Goal: Task Accomplishment & Management: Use online tool/utility

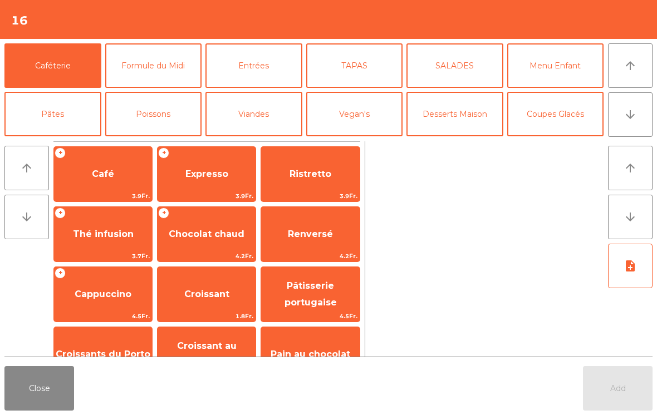
click at [264, 67] on button "Entrées" at bounding box center [253, 65] width 97 height 45
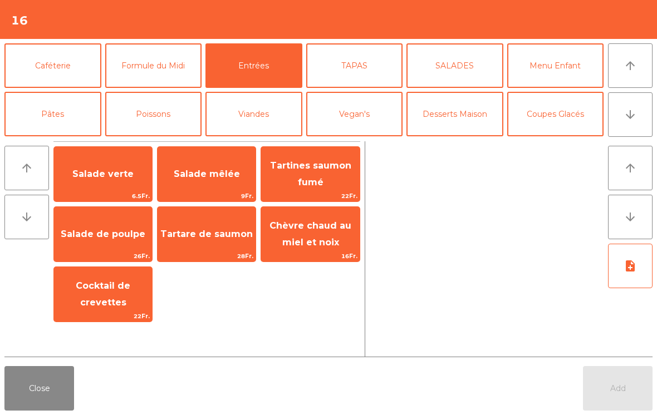
click at [112, 161] on span "Salade verte" at bounding box center [103, 174] width 98 height 30
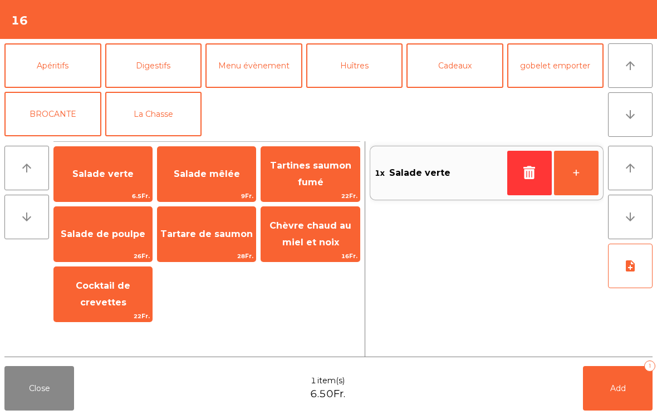
scroll to position [145, 0]
click at [156, 108] on button "La Chasse" at bounding box center [153, 114] width 97 height 45
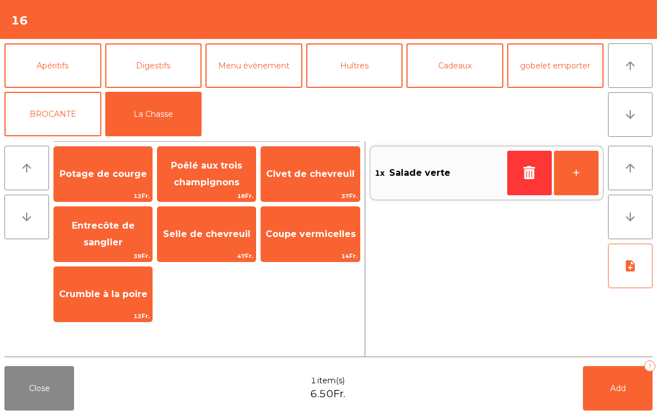
click at [313, 186] on span "Civet de chevreuil" at bounding box center [310, 174] width 98 height 30
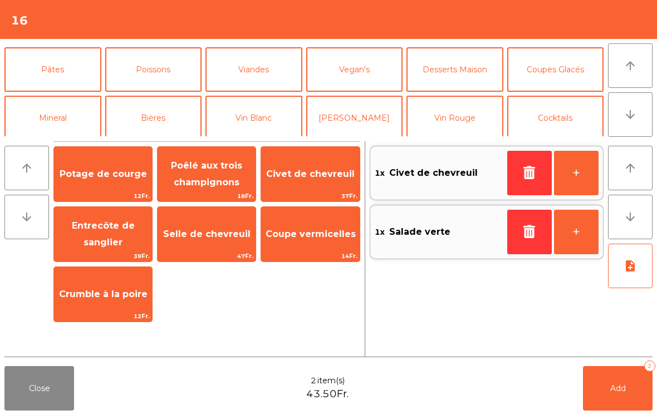
scroll to position [44, 0]
click at [269, 75] on button "Viandes" at bounding box center [253, 70] width 97 height 45
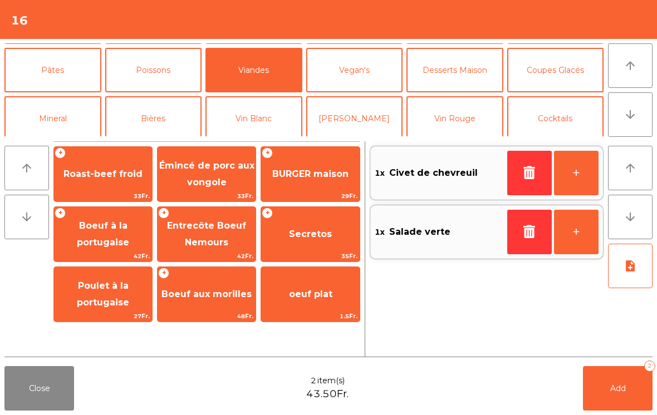
click at [295, 181] on span "BURGER maison" at bounding box center [310, 174] width 98 height 30
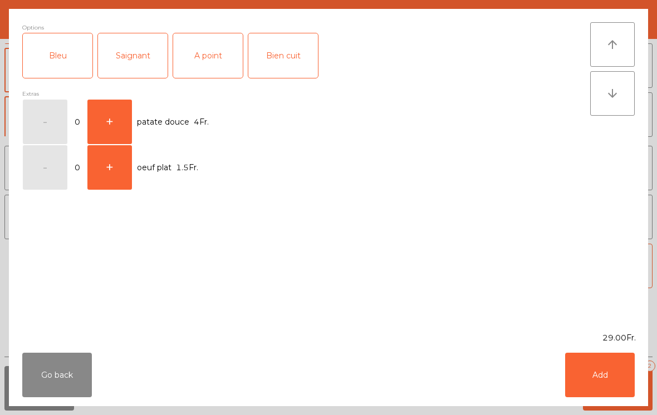
click at [201, 60] on div "A point" at bounding box center [208, 55] width 70 height 45
click at [617, 387] on button "Add" at bounding box center [600, 375] width 70 height 45
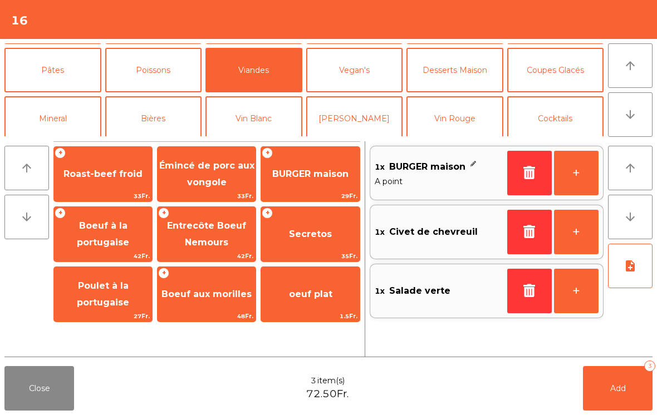
click at [120, 173] on span "Roast-beef froid" at bounding box center [102, 174] width 79 height 11
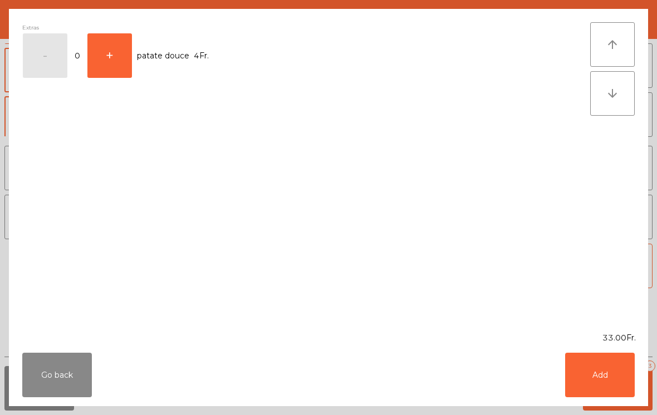
click at [595, 388] on button "Add" at bounding box center [600, 375] width 70 height 45
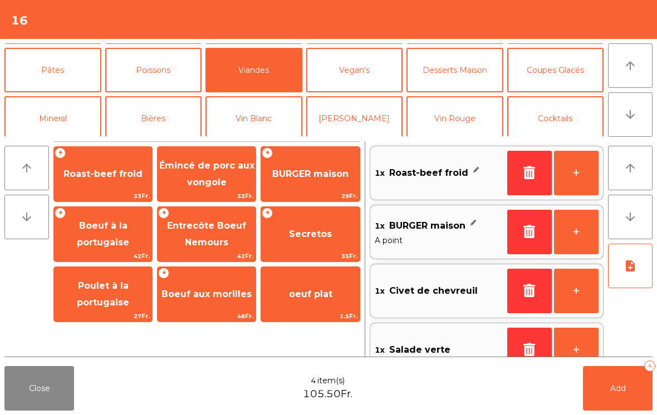
click at [571, 180] on button "+" at bounding box center [576, 173] width 45 height 45
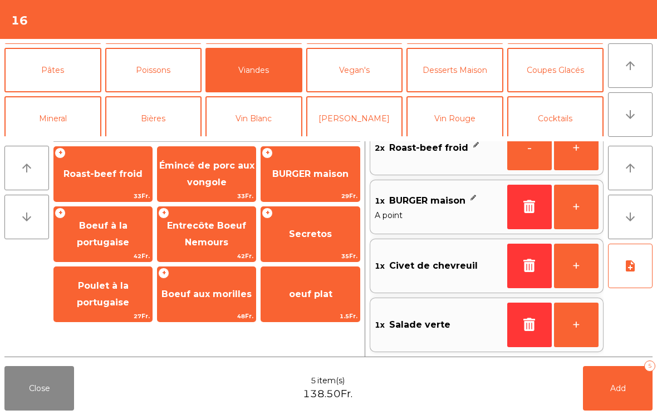
scroll to position [25, 0]
click at [618, 406] on button "Add 5" at bounding box center [618, 388] width 70 height 45
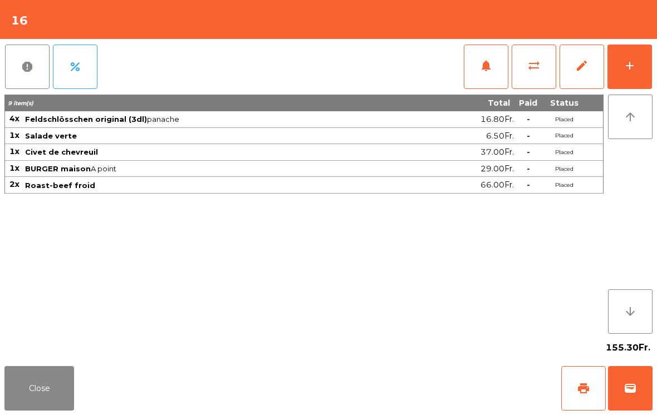
click at [626, 64] on div "add" at bounding box center [629, 65] width 13 height 13
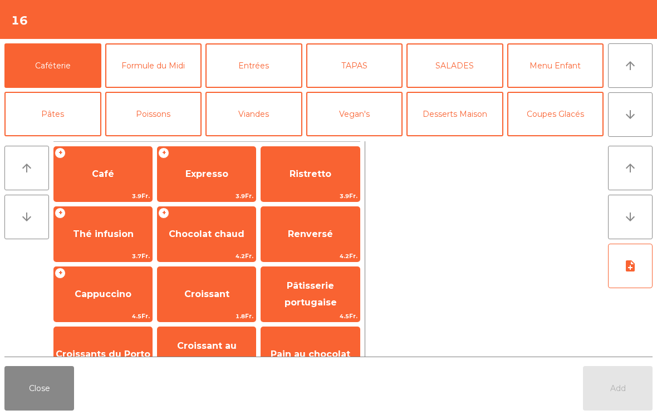
click at [631, 119] on icon "arrow_downward" at bounding box center [629, 114] width 13 height 13
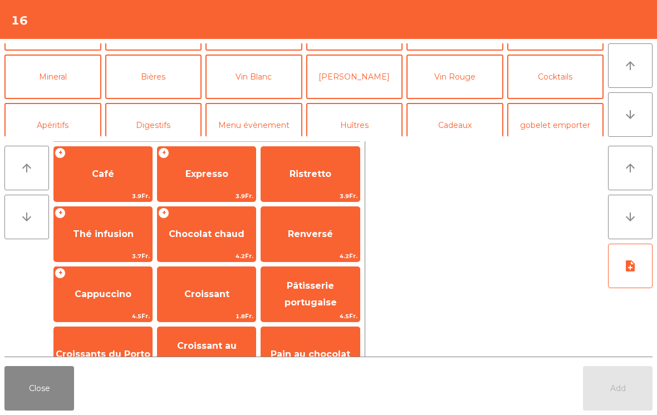
scroll to position [97, 0]
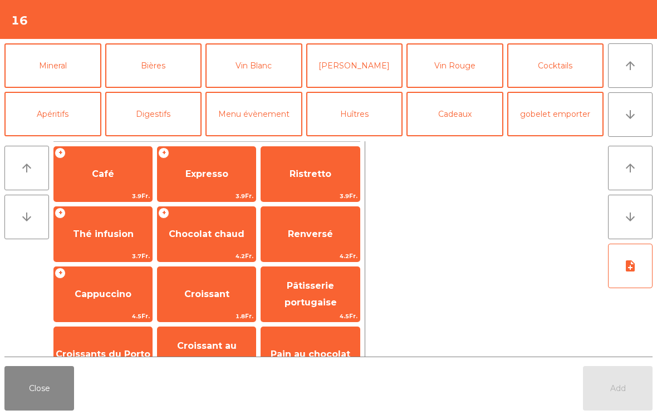
click at [464, 61] on button "Vin Rouge" at bounding box center [454, 65] width 97 height 45
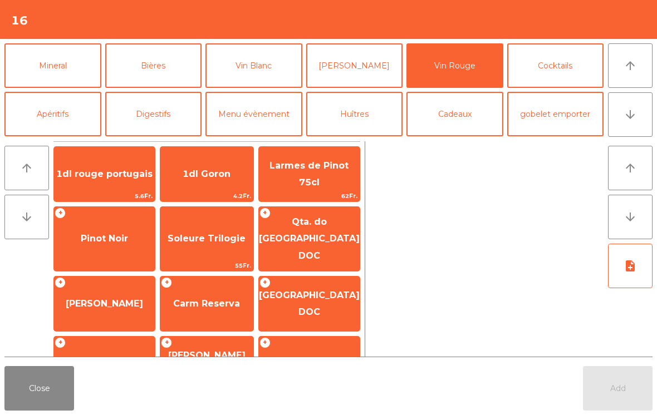
click at [90, 233] on span "Pinot Noir" at bounding box center [104, 238] width 47 height 11
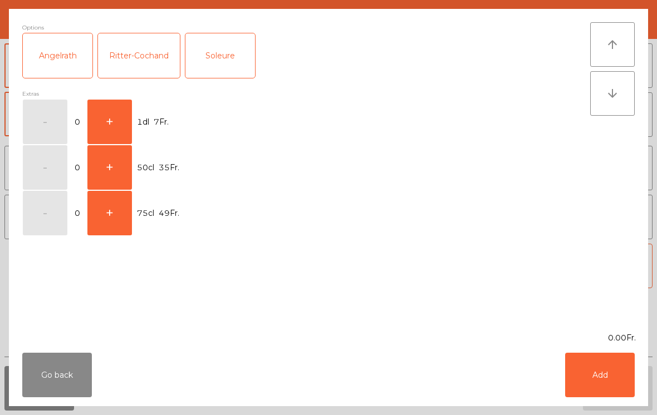
click at [120, 172] on button "+" at bounding box center [109, 167] width 45 height 45
click at [604, 377] on button "Add" at bounding box center [600, 375] width 70 height 45
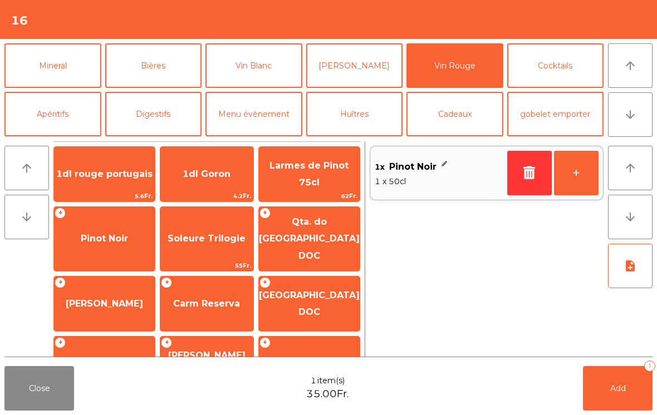
click at [622, 394] on button "Add 1" at bounding box center [618, 388] width 70 height 45
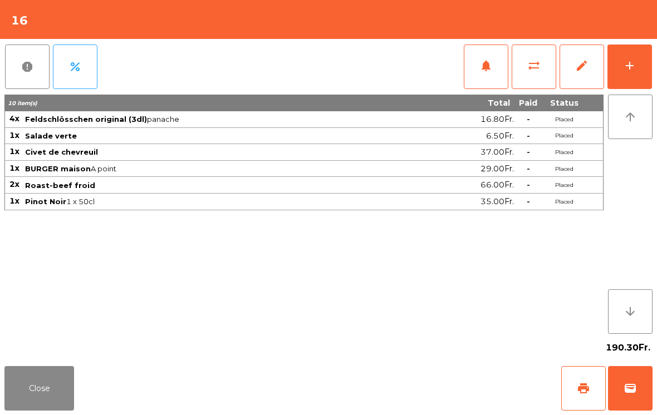
click at [637, 82] on button "add" at bounding box center [629, 67] width 45 height 45
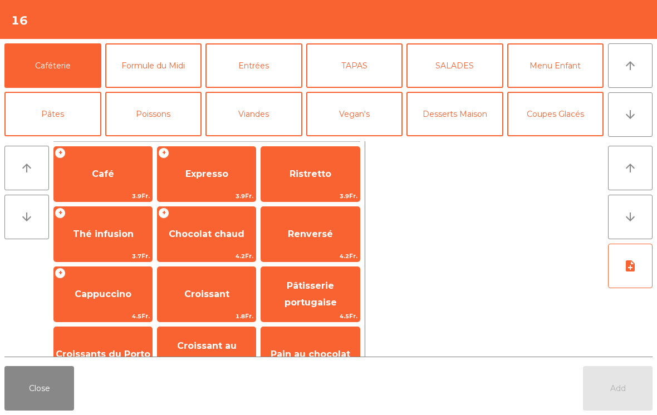
click at [633, 122] on button "arrow_downward" at bounding box center [630, 114] width 45 height 45
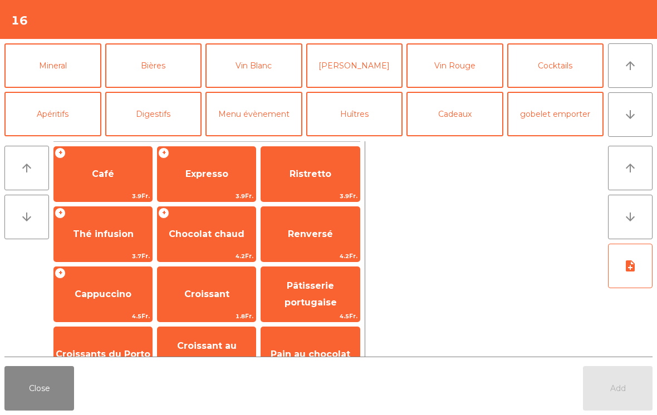
click at [43, 68] on button "Mineral" at bounding box center [52, 65] width 97 height 45
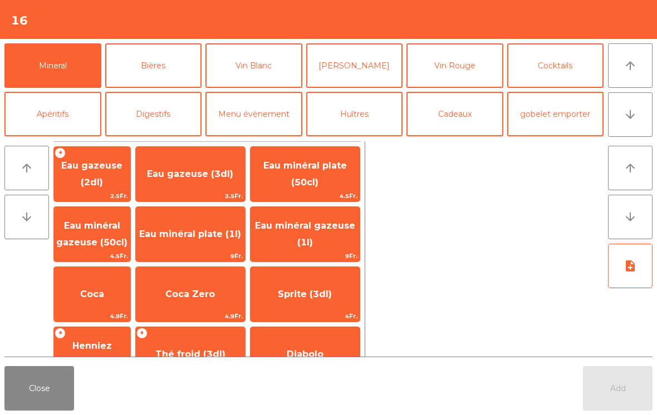
click at [313, 226] on span "Eau minéral gazeuse (1l)" at bounding box center [305, 233] width 100 height 27
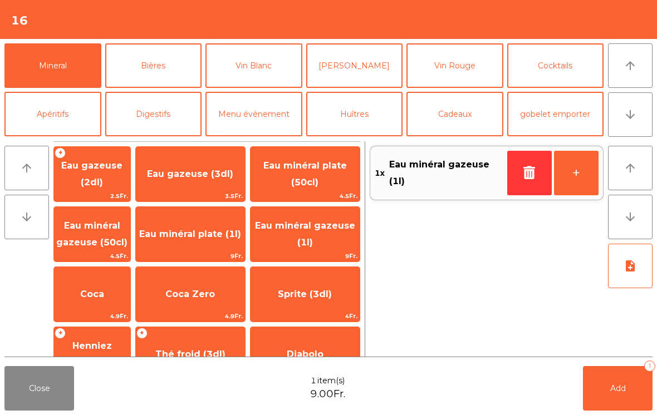
click at [611, 394] on button "Add 1" at bounding box center [618, 388] width 70 height 45
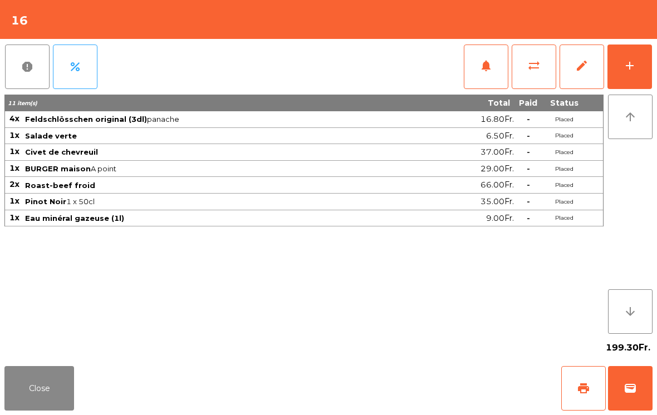
click at [69, 370] on button "Close" at bounding box center [39, 388] width 70 height 45
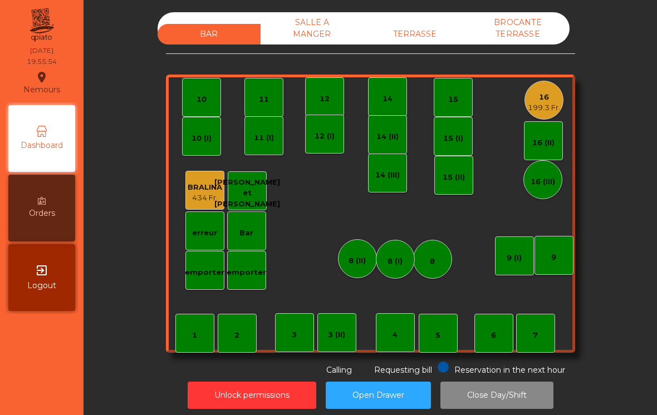
click at [444, 336] on div "5" at bounding box center [438, 333] width 39 height 39
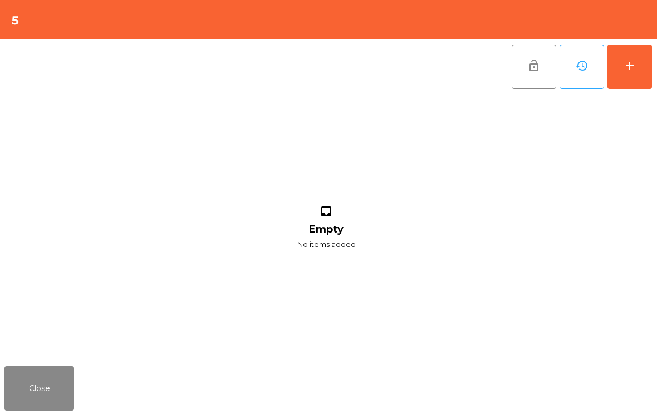
click at [646, 81] on button "add" at bounding box center [629, 67] width 45 height 45
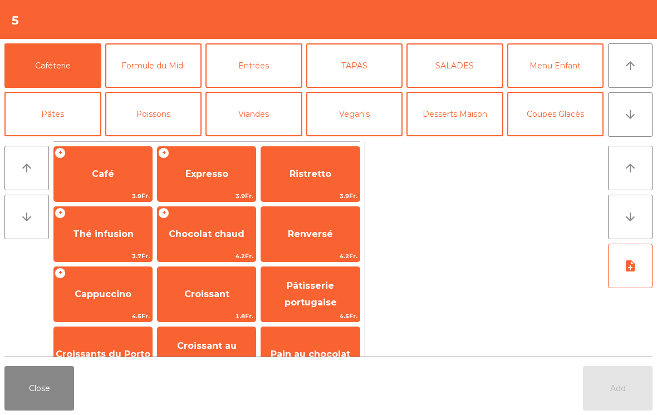
click at [632, 103] on button "arrow_downward" at bounding box center [630, 114] width 45 height 45
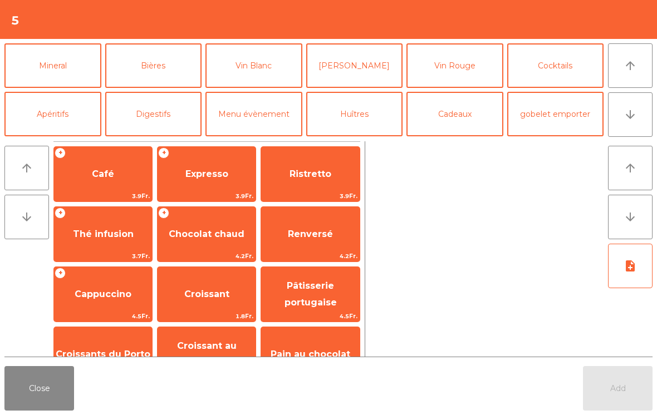
click at [60, 73] on button "Mineral" at bounding box center [52, 65] width 97 height 45
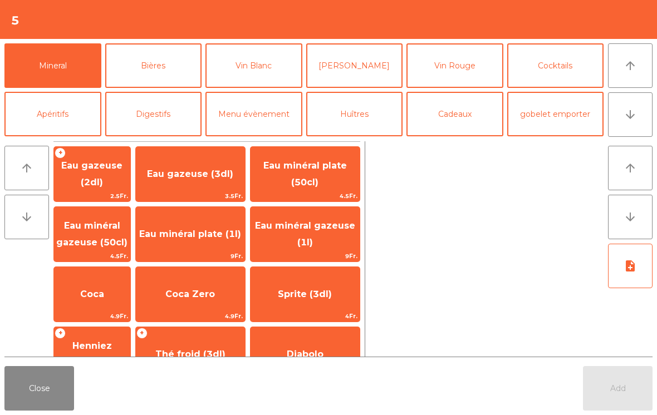
click at [93, 305] on span "Coca" at bounding box center [92, 294] width 76 height 30
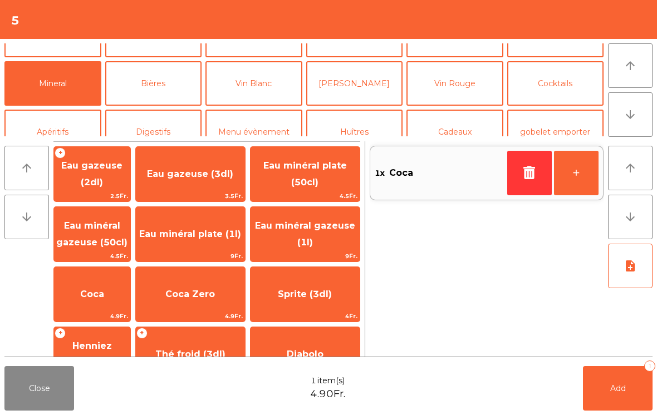
scroll to position [78, 0]
click at [351, 80] on button "[PERSON_NAME]" at bounding box center [354, 84] width 97 height 45
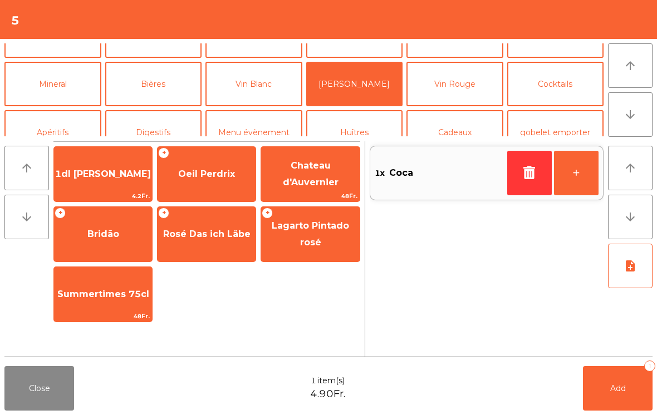
click at [190, 187] on span "Oeil Perdrix" at bounding box center [207, 174] width 98 height 30
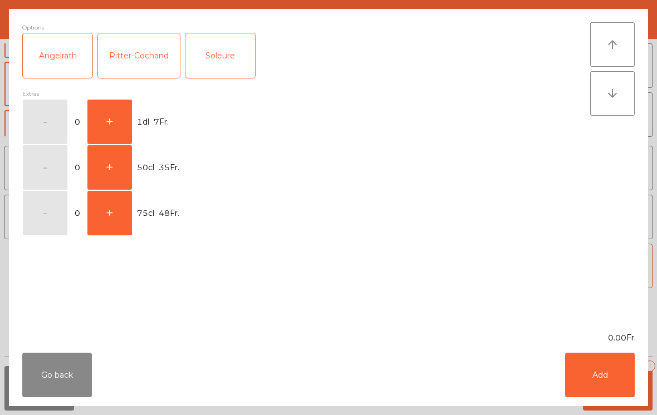
click at [111, 121] on button "+" at bounding box center [109, 122] width 45 height 45
click at [641, 392] on div "Go back Add" at bounding box center [328, 375] width 639 height 62
click at [572, 383] on button "Add" at bounding box center [600, 375] width 70 height 45
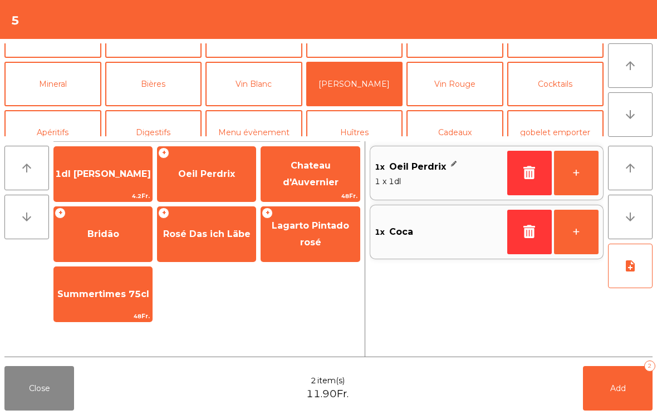
click at [594, 380] on button "Add 2" at bounding box center [618, 388] width 70 height 45
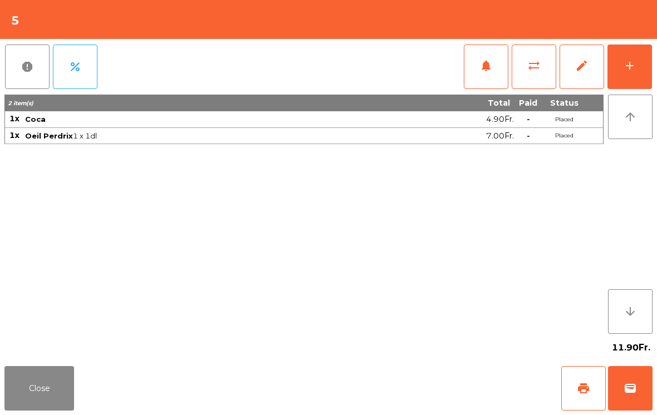
click at [42, 405] on button "Close" at bounding box center [39, 388] width 70 height 45
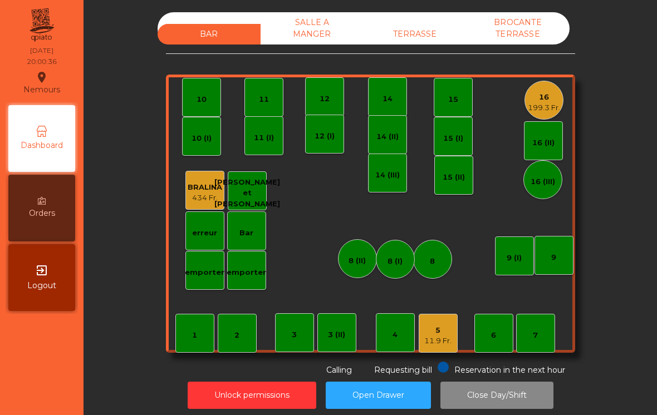
click at [431, 348] on div "5 11.9 Fr." at bounding box center [438, 333] width 39 height 39
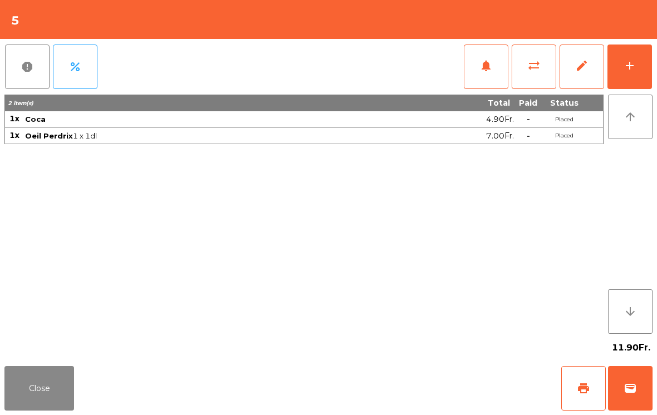
click at [629, 81] on button "add" at bounding box center [629, 67] width 45 height 45
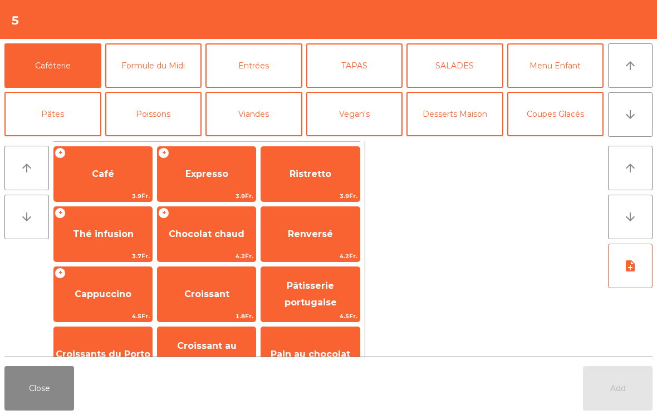
click at [354, 67] on button "TAPAS" at bounding box center [354, 65] width 97 height 45
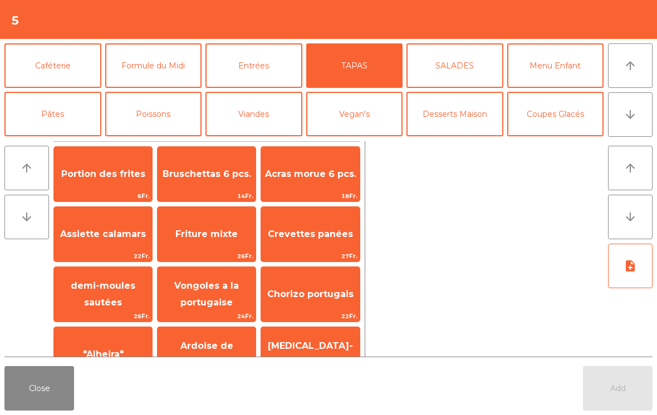
click at [198, 240] on span "Friture mixte" at bounding box center [207, 234] width 98 height 30
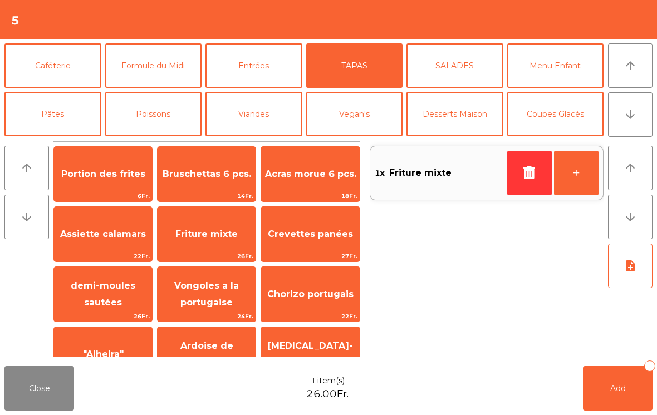
click at [268, 109] on button "Viandes" at bounding box center [253, 114] width 97 height 45
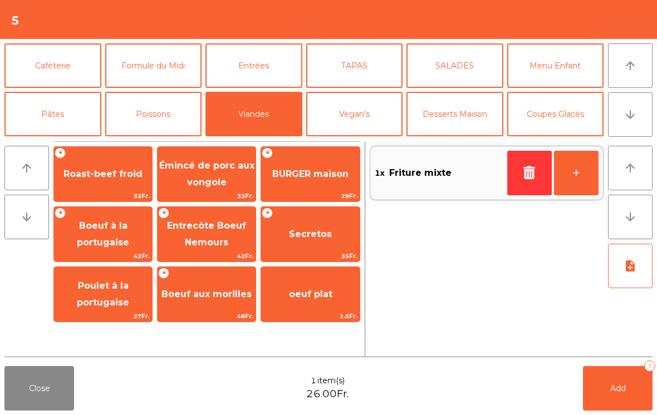
click at [325, 185] on span "BURGER maison" at bounding box center [310, 174] width 98 height 30
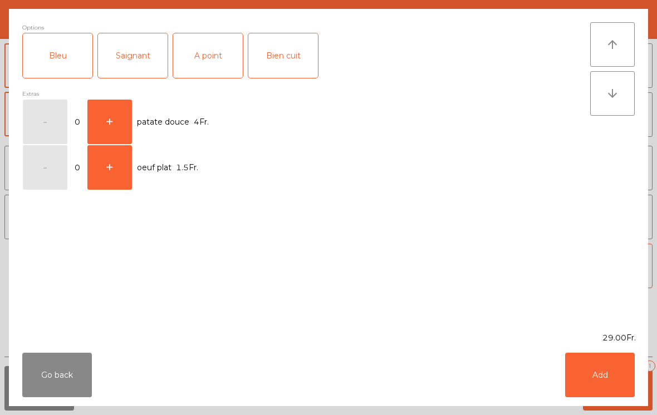
click at [194, 65] on div "A point" at bounding box center [208, 55] width 70 height 45
click at [607, 376] on button "Add" at bounding box center [600, 375] width 70 height 45
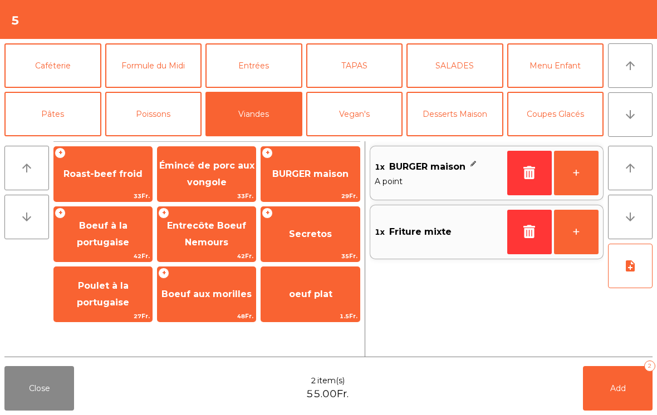
click at [635, 262] on icon "note_add" at bounding box center [629, 265] width 13 height 13
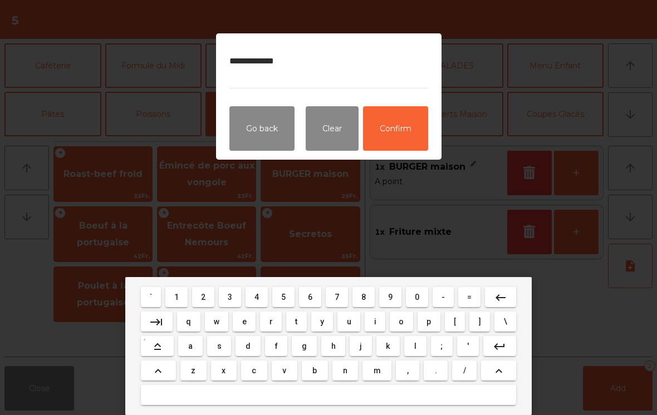
type textarea "**********"
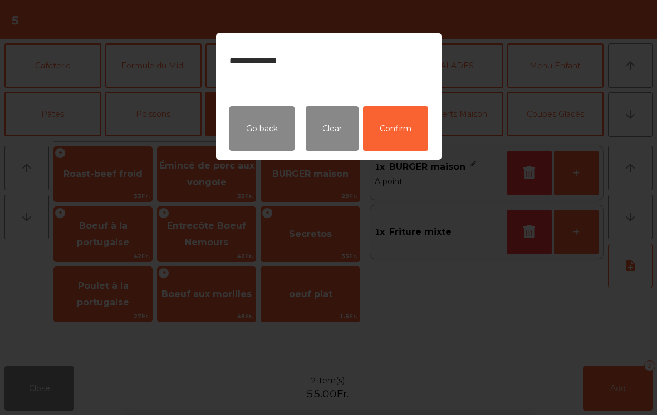
click at [414, 118] on button "Confirm" at bounding box center [395, 128] width 65 height 45
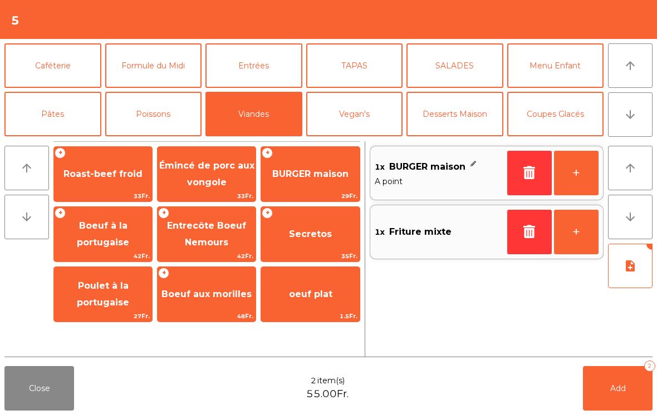
click at [623, 386] on span "Add" at bounding box center [618, 388] width 16 height 10
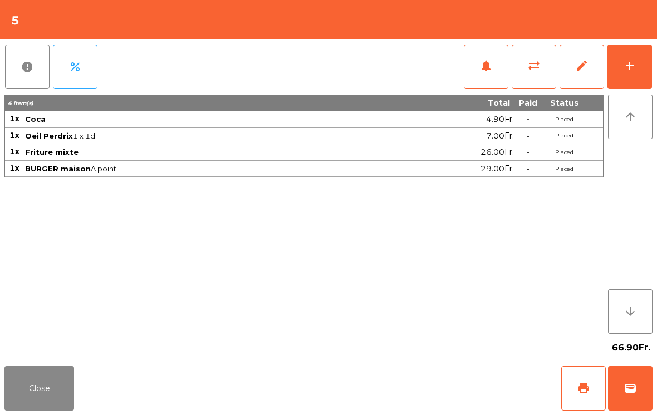
click at [44, 394] on button "Close" at bounding box center [39, 388] width 70 height 45
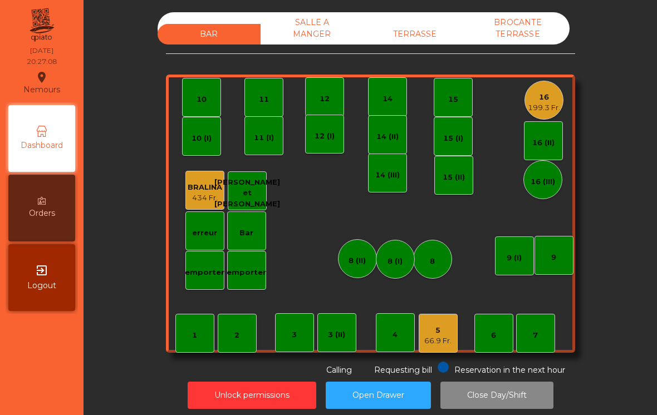
click at [553, 92] on div "16" at bounding box center [544, 97] width 32 height 11
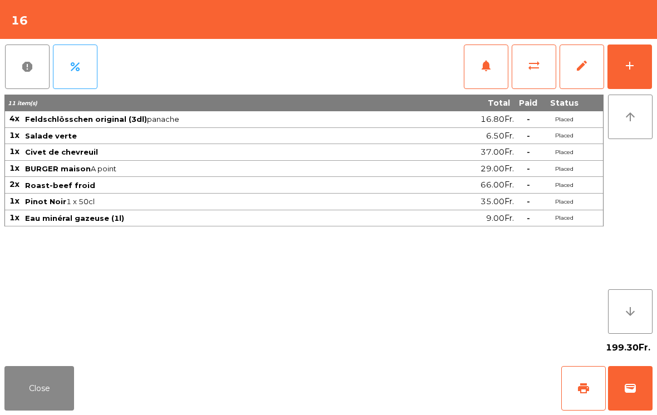
click at [619, 54] on button "add" at bounding box center [629, 67] width 45 height 45
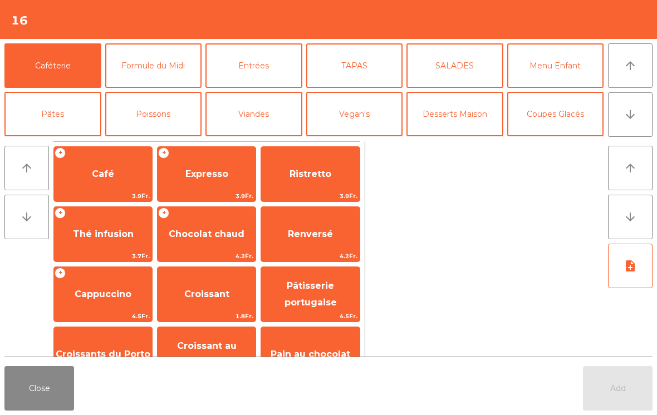
click at [463, 130] on button "Desserts Maison" at bounding box center [454, 114] width 97 height 45
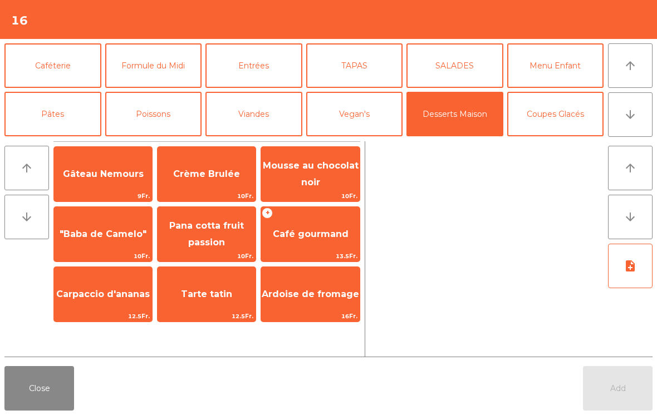
click at [117, 179] on span "Gâteau Nemours" at bounding box center [103, 174] width 81 height 11
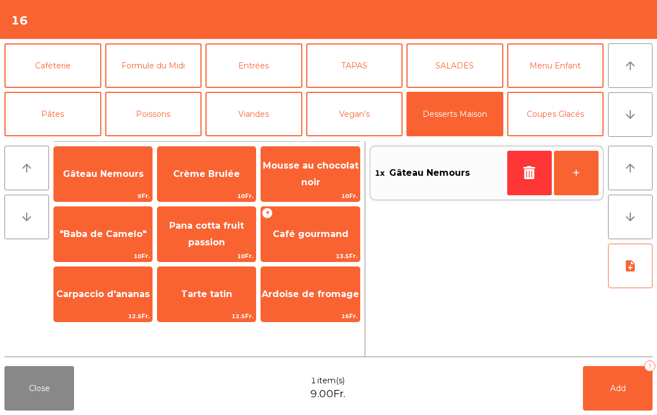
click at [235, 190] on div "Crème Brulée 10Fr." at bounding box center [206, 174] width 99 height 56
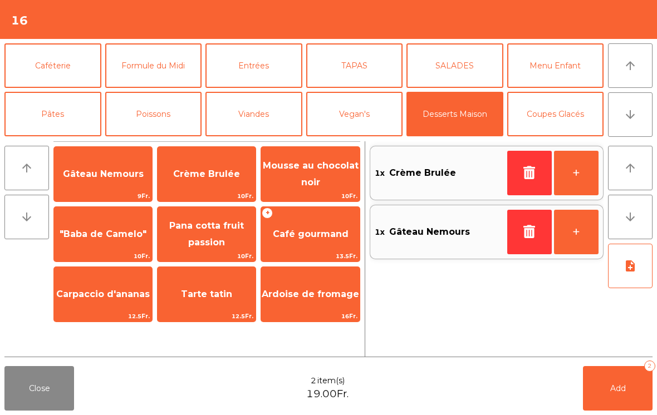
click at [118, 240] on span ""Baba de Camelo"" at bounding box center [103, 234] width 98 height 30
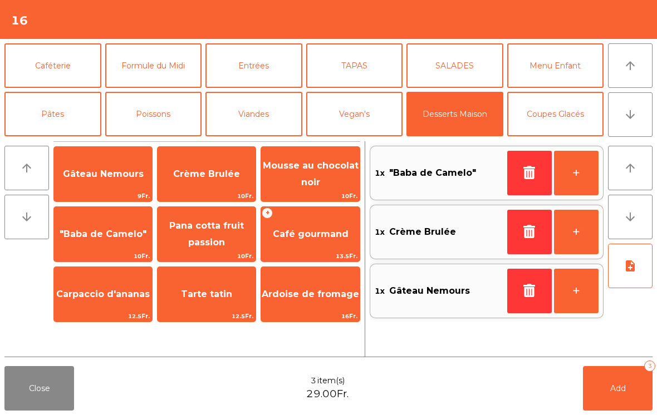
click at [529, 174] on icon "button" at bounding box center [529, 172] width 17 height 13
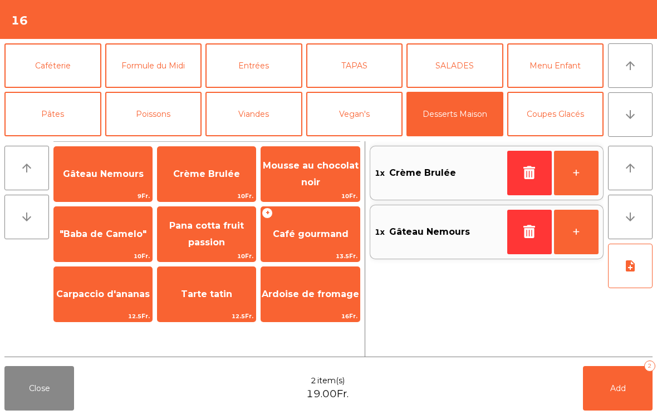
click at [223, 296] on span "Tarte tatin" at bounding box center [206, 294] width 51 height 11
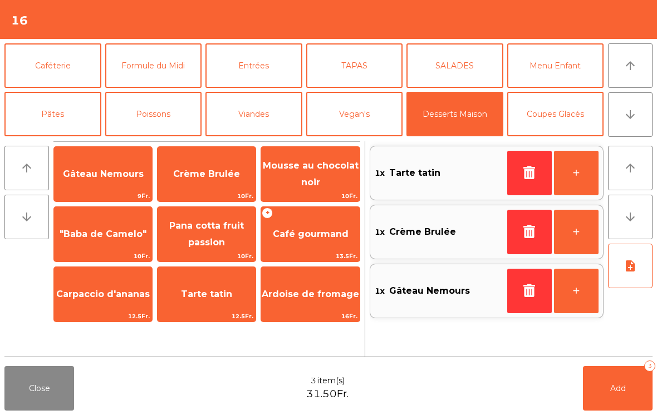
click at [73, 68] on button "Caféterie" at bounding box center [52, 65] width 97 height 45
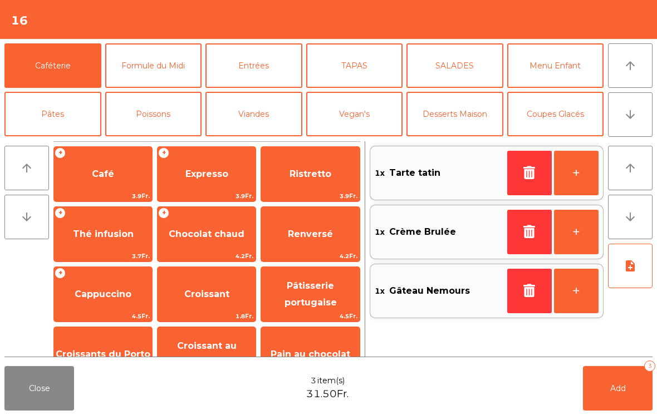
click at [213, 185] on span "Expresso" at bounding box center [207, 174] width 98 height 30
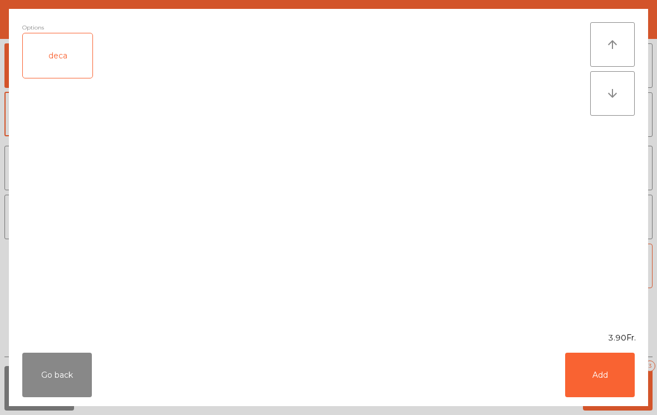
click at [589, 371] on button "Add" at bounding box center [600, 375] width 70 height 45
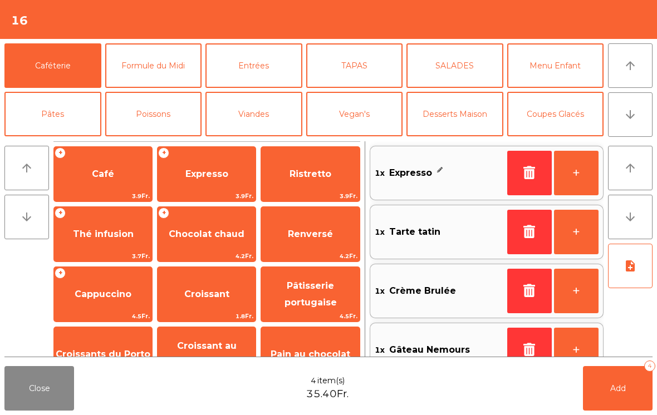
click at [582, 176] on button "+" at bounding box center [576, 173] width 45 height 45
click at [111, 179] on span "Café" at bounding box center [103, 174] width 22 height 11
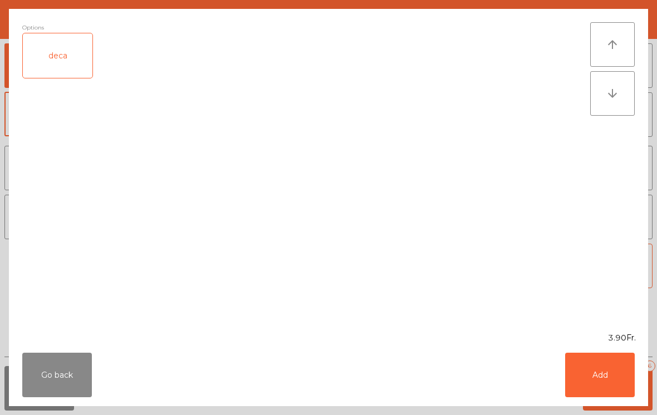
click at [602, 383] on button "Add" at bounding box center [600, 375] width 70 height 45
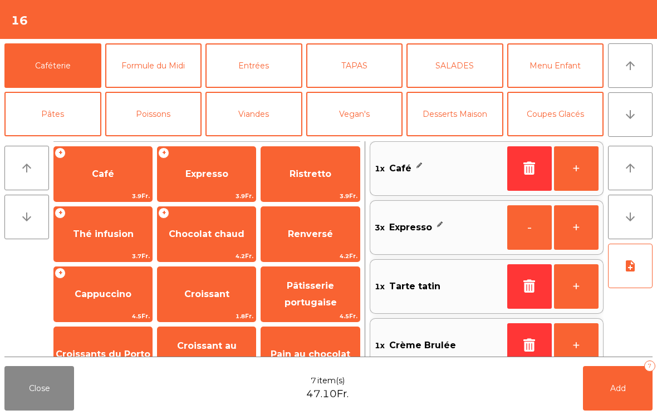
click at [619, 388] on span "Add" at bounding box center [618, 388] width 16 height 10
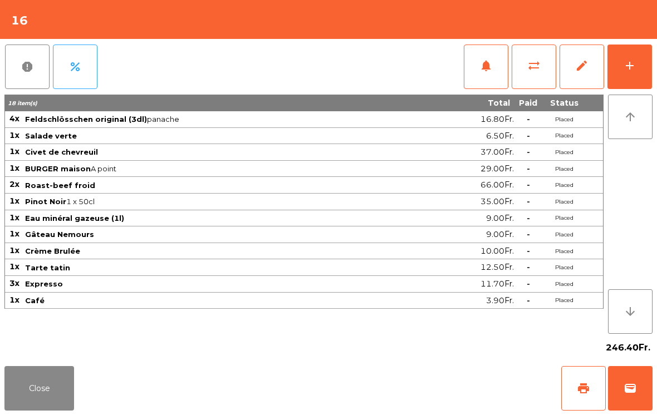
click at [22, 377] on button "Close" at bounding box center [39, 388] width 70 height 45
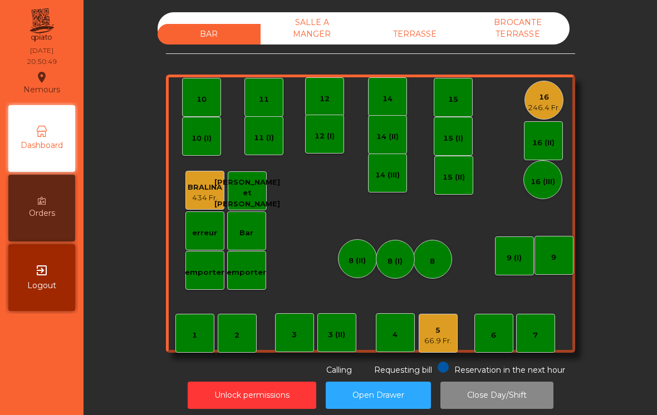
click at [436, 338] on div "66.9 Fr." at bounding box center [437, 341] width 27 height 11
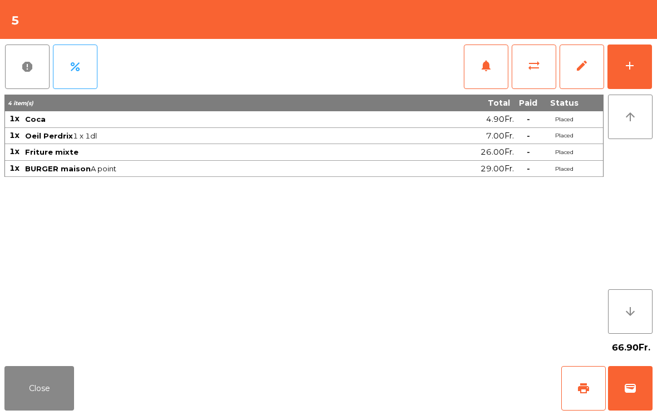
click at [579, 387] on span "print" at bounding box center [583, 388] width 13 height 13
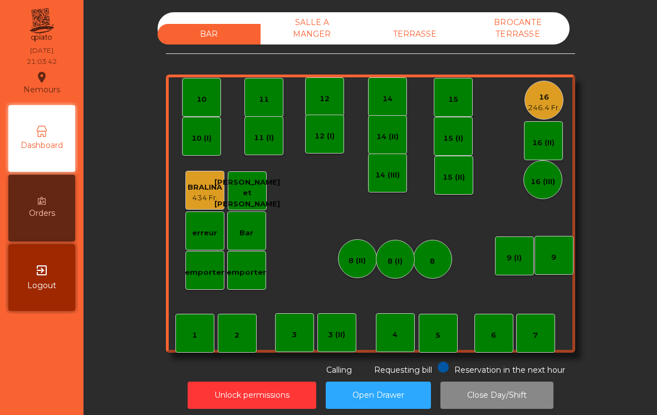
click at [551, 98] on div "16" at bounding box center [544, 97] width 32 height 11
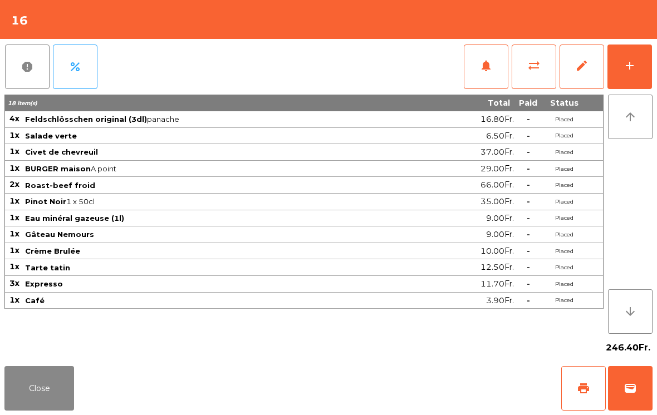
click at [585, 390] on span "print" at bounding box center [583, 388] width 13 height 13
click at [625, 386] on span "wallet" at bounding box center [629, 388] width 13 height 13
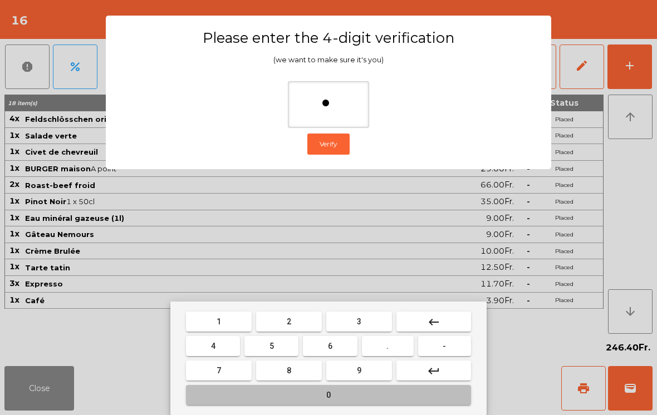
type input "**"
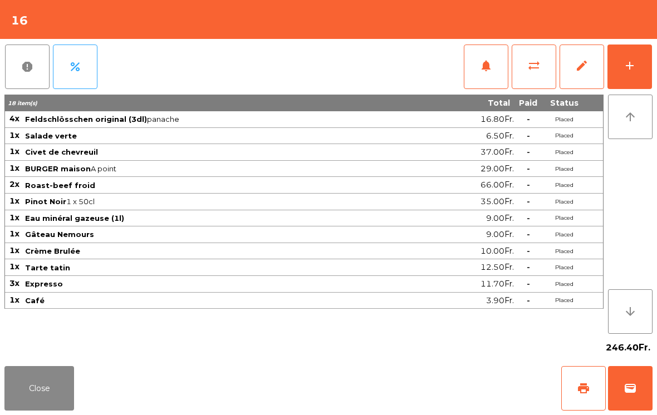
click at [443, 381] on div "Close print wallet" at bounding box center [328, 388] width 657 height 53
click at [442, 380] on div "Close print wallet" at bounding box center [328, 388] width 657 height 53
click at [426, 380] on div "Close print wallet" at bounding box center [328, 388] width 657 height 53
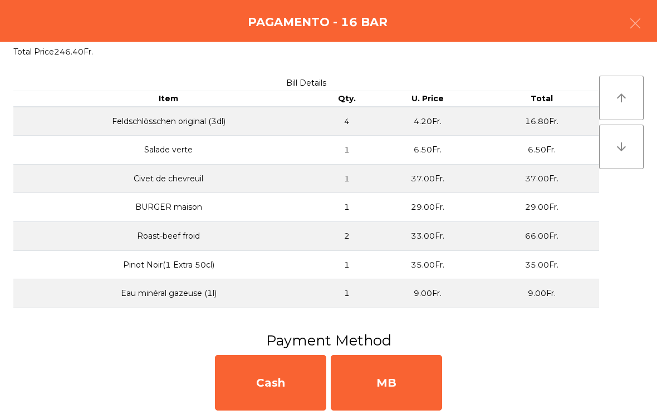
click at [436, 378] on div "MB" at bounding box center [386, 383] width 111 height 56
click at [420, 382] on div "No" at bounding box center [386, 383] width 111 height 56
click at [410, 384] on div "No" at bounding box center [386, 383] width 111 height 56
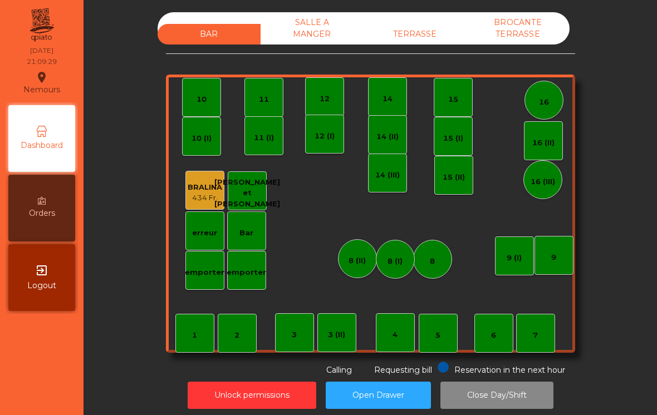
click at [420, 40] on div "TERRASSE" at bounding box center [414, 34] width 103 height 21
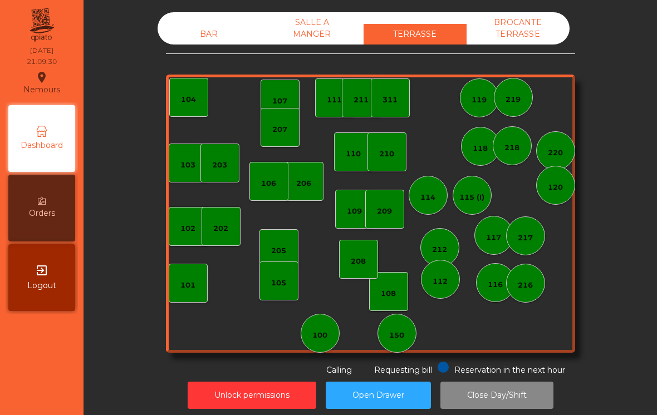
click at [532, 33] on div "BROCANTE TERRASSE" at bounding box center [517, 28] width 103 height 32
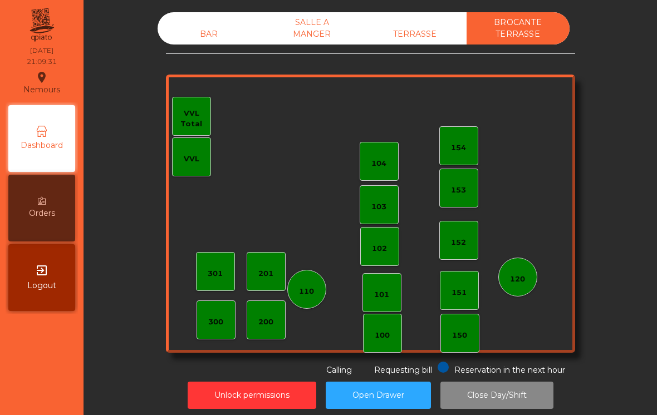
click at [340, 28] on div "SALLE A MANGER" at bounding box center [311, 28] width 103 height 32
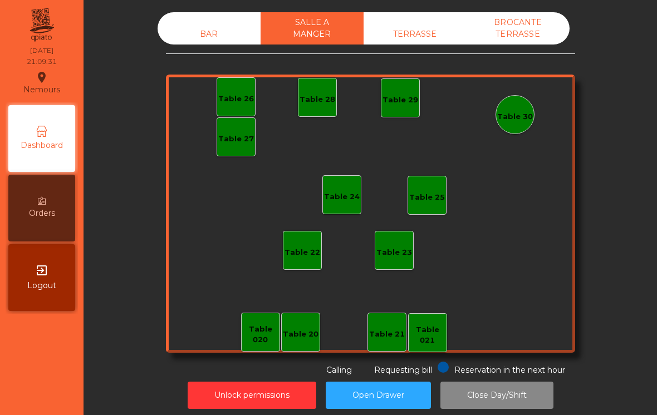
click at [196, 33] on div "BAR" at bounding box center [209, 34] width 103 height 21
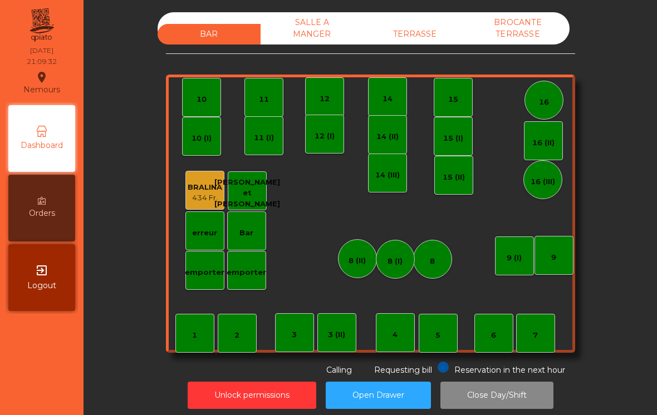
click at [523, 406] on button "Close Day/Shift" at bounding box center [496, 395] width 113 height 27
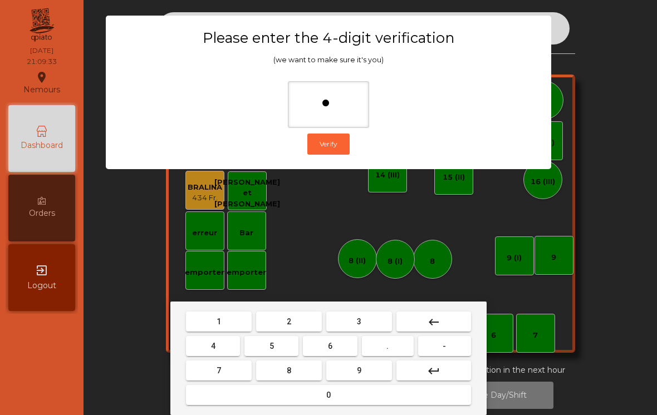
type input "**"
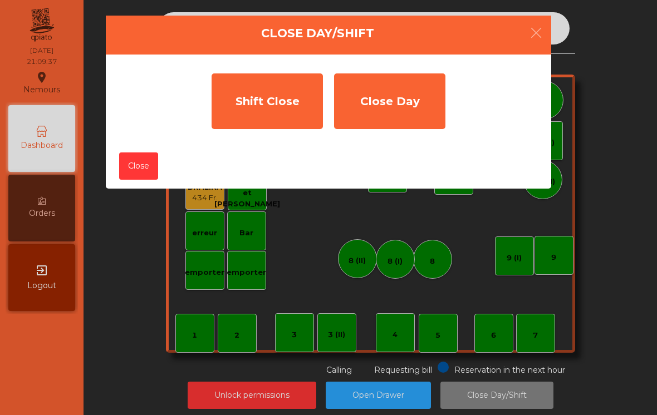
click at [267, 121] on div "Shift Close" at bounding box center [267, 101] width 111 height 56
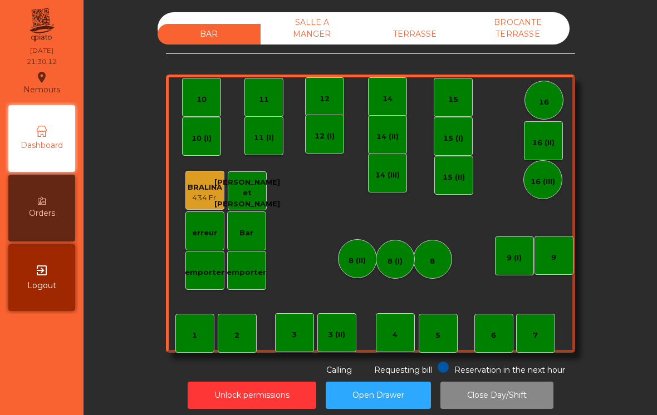
click at [304, 28] on div "SALLE A MANGER" at bounding box center [311, 28] width 103 height 32
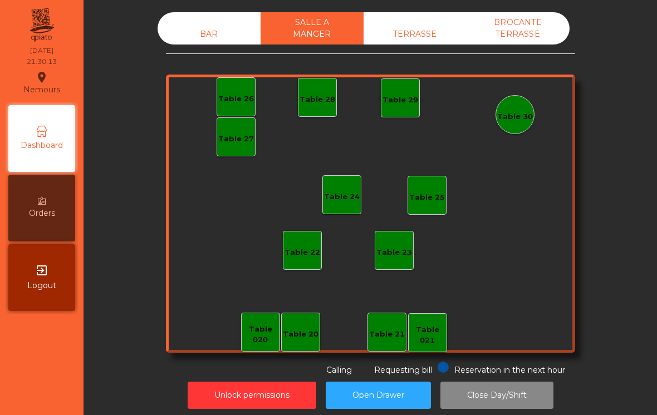
click at [407, 43] on div "TERRASSE" at bounding box center [414, 34] width 103 height 21
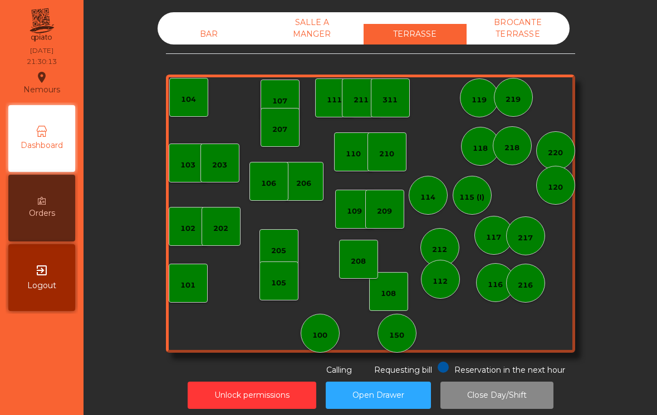
click at [529, 27] on div "BROCANTE TERRASSE" at bounding box center [517, 28] width 103 height 32
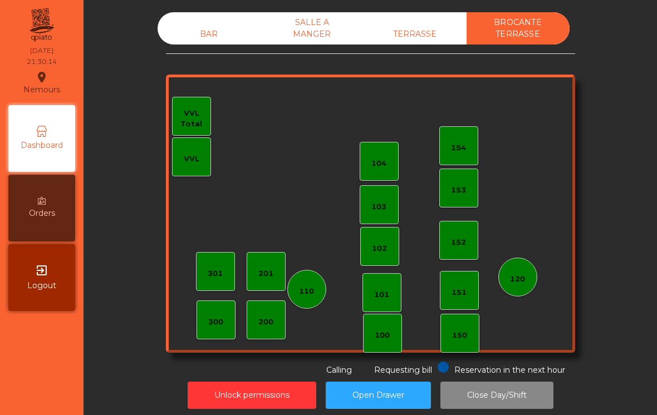
click at [525, 405] on button "Close Day/Shift" at bounding box center [496, 395] width 113 height 27
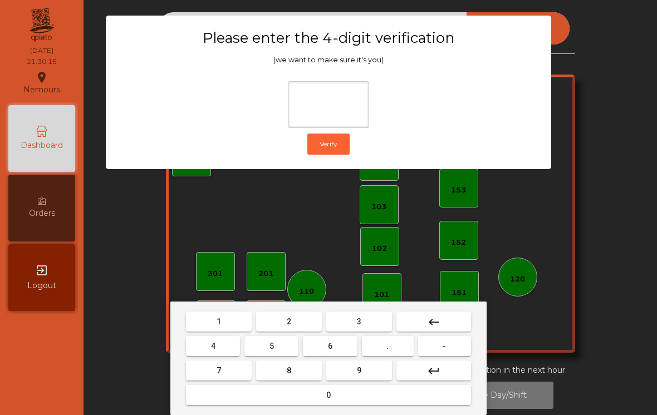
type input "*"
